Goal: Find specific page/section: Find specific page/section

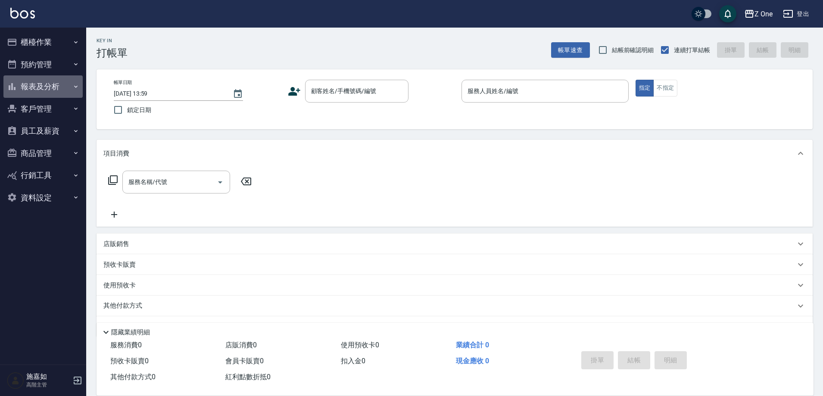
click at [71, 82] on button "報表及分析" at bounding box center [42, 86] width 79 height 22
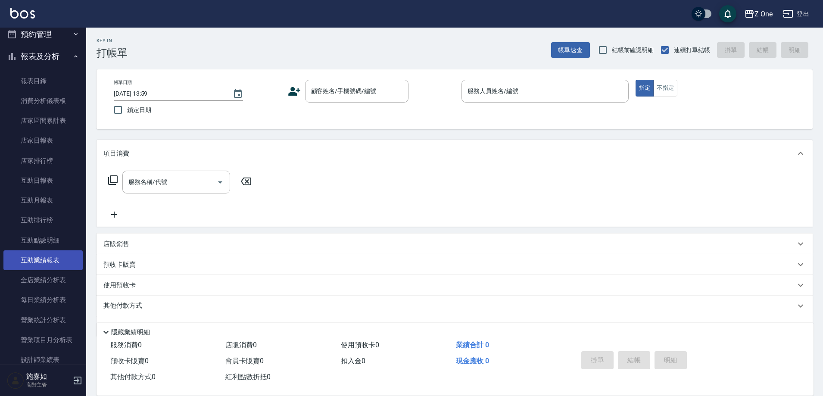
scroll to position [86, 0]
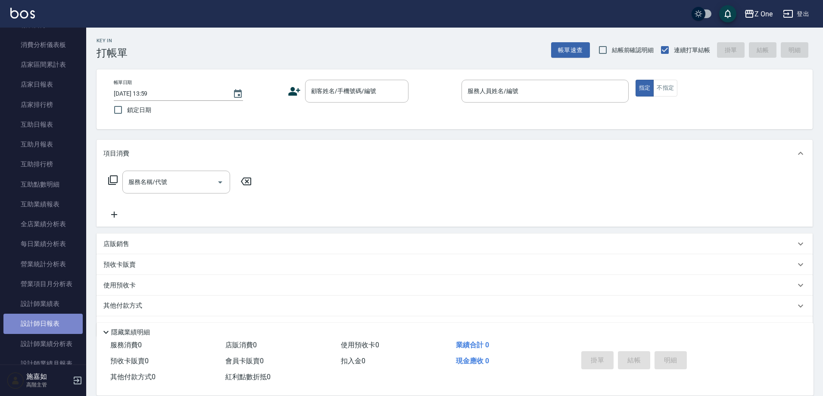
click at [55, 325] on link "設計師日報表" at bounding box center [42, 324] width 79 height 20
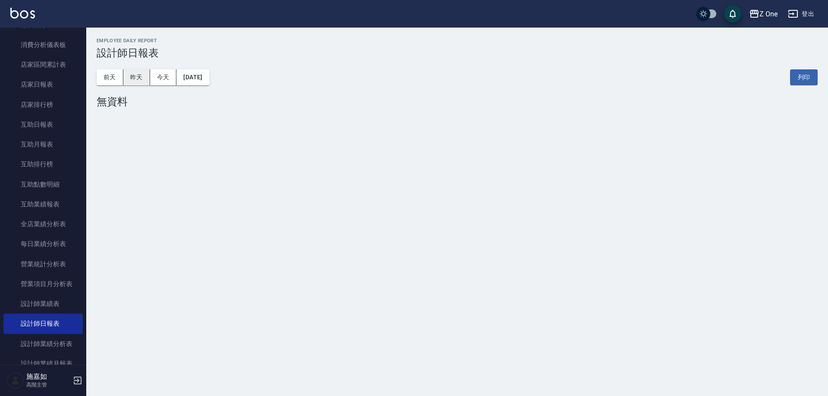
click at [135, 73] on button "昨天" at bounding box center [136, 77] width 27 height 16
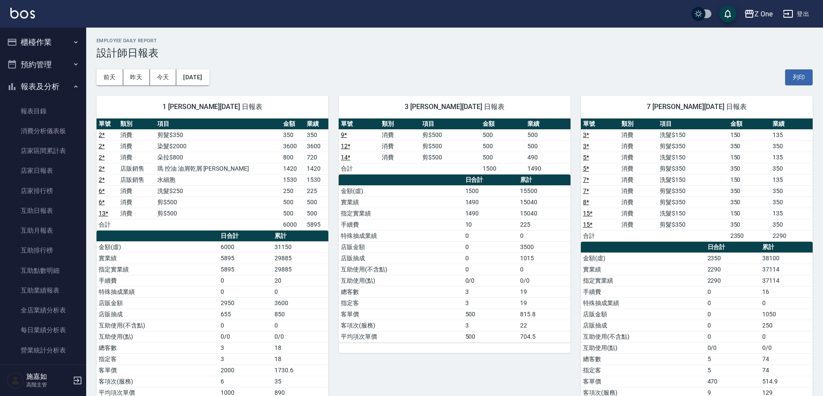
click at [67, 41] on button "櫃檯作業" at bounding box center [42, 42] width 79 height 22
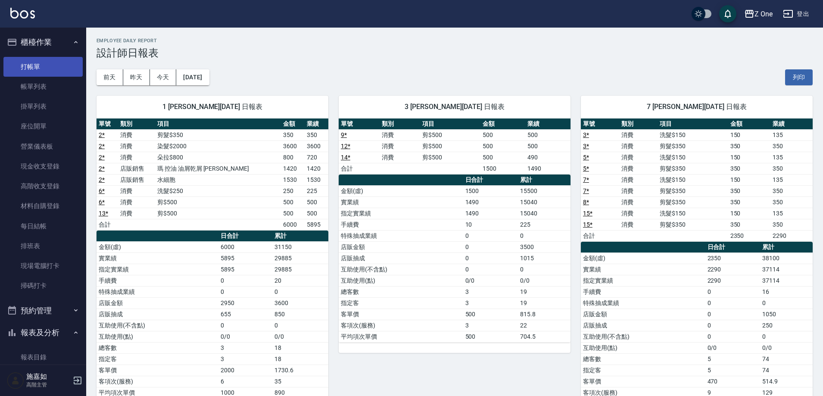
click at [39, 65] on link "打帳單" at bounding box center [42, 67] width 79 height 20
